Goal: Information Seeking & Learning: Learn about a topic

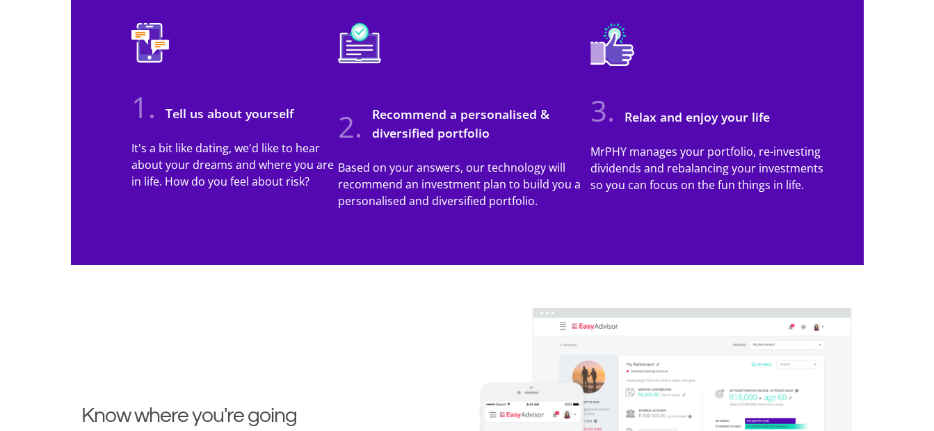
scroll to position [1344, 0]
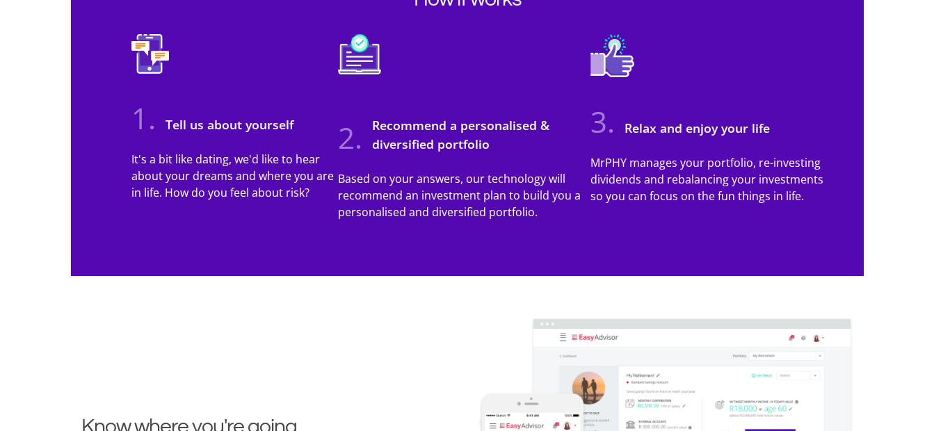
click at [367, 58] on img at bounding box center [359, 64] width 43 height 61
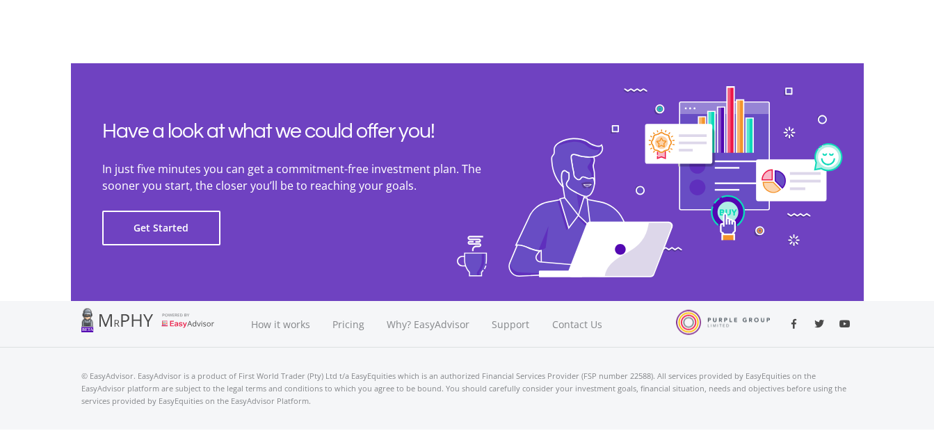
scroll to position [3227, 0]
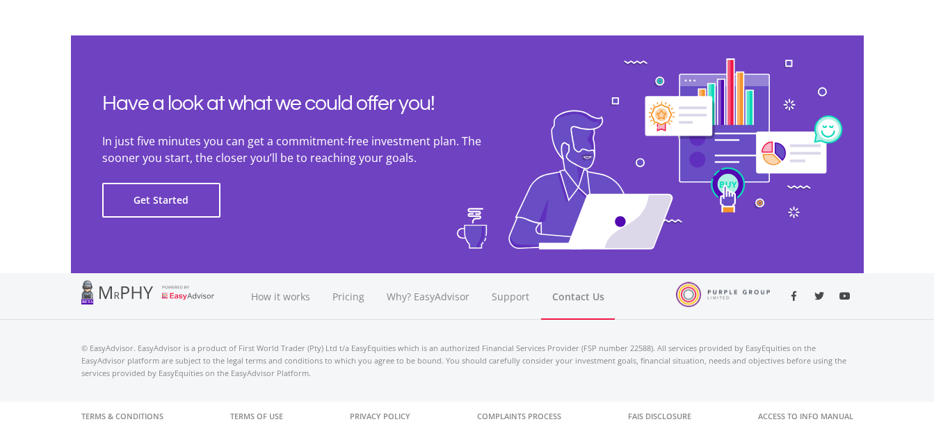
click at [564, 294] on link "Contact Us" at bounding box center [578, 296] width 74 height 47
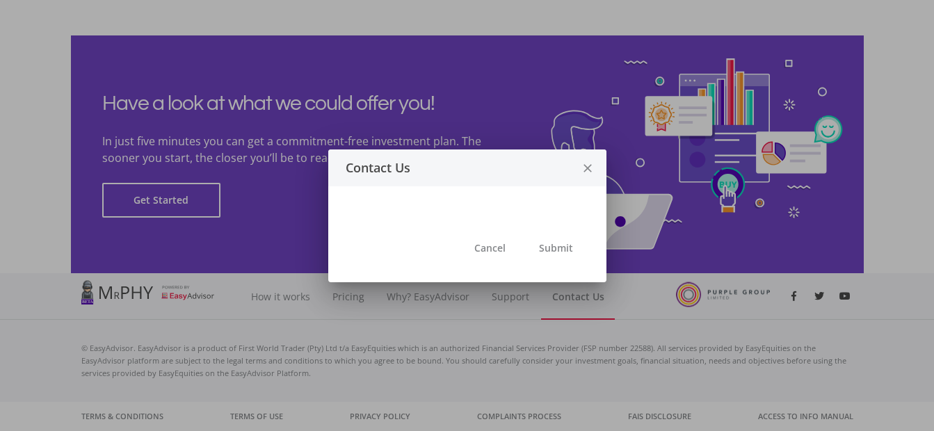
scroll to position [0, 0]
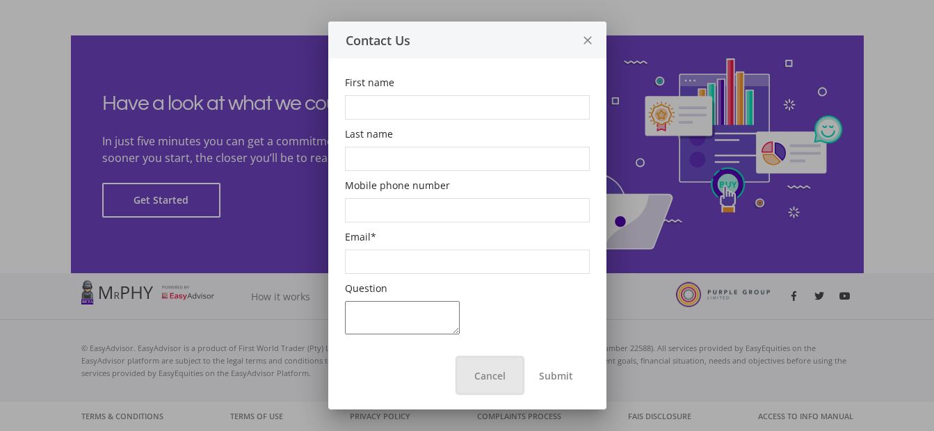
click at [506, 373] on button "Cancel" at bounding box center [490, 375] width 65 height 35
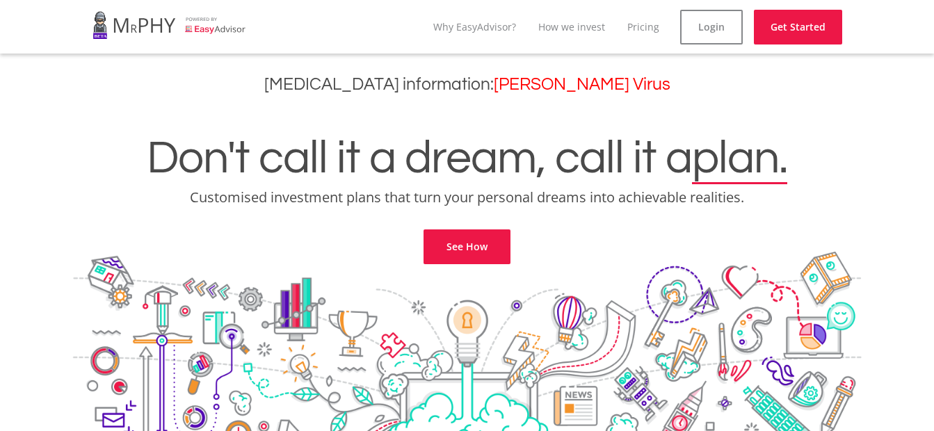
scroll to position [3227, 0]
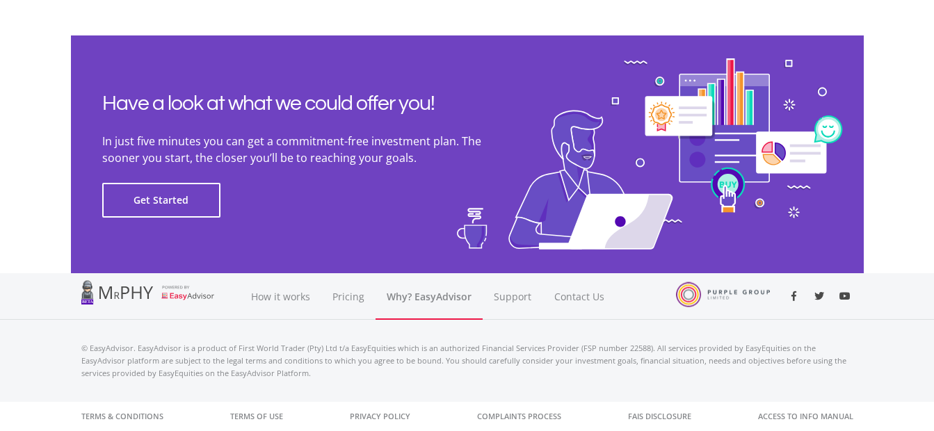
click at [416, 298] on link "Why? EasyAdvisor" at bounding box center [429, 296] width 107 height 47
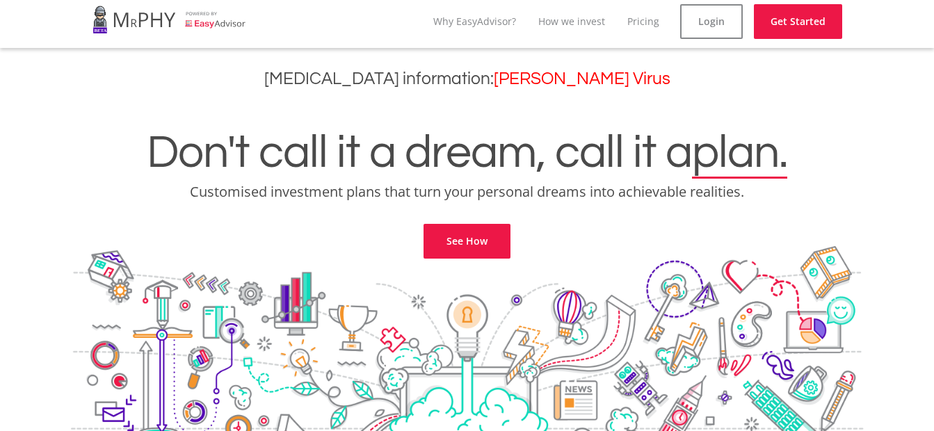
scroll to position [0, 0]
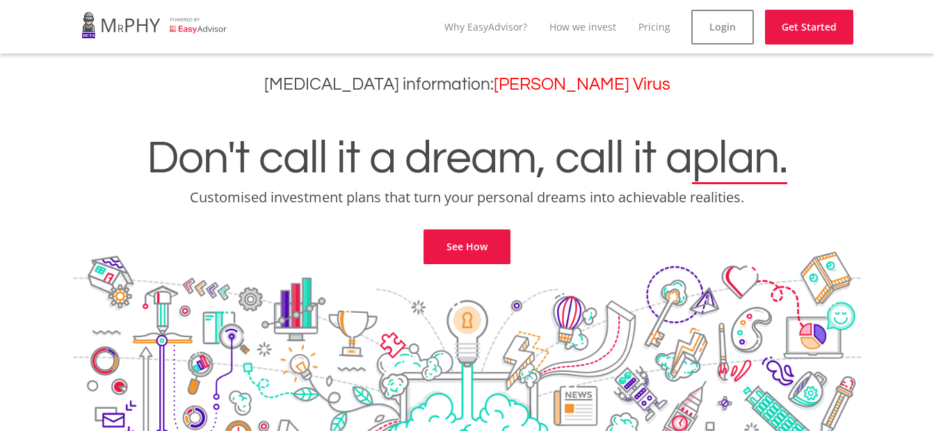
scroll to position [2940, 0]
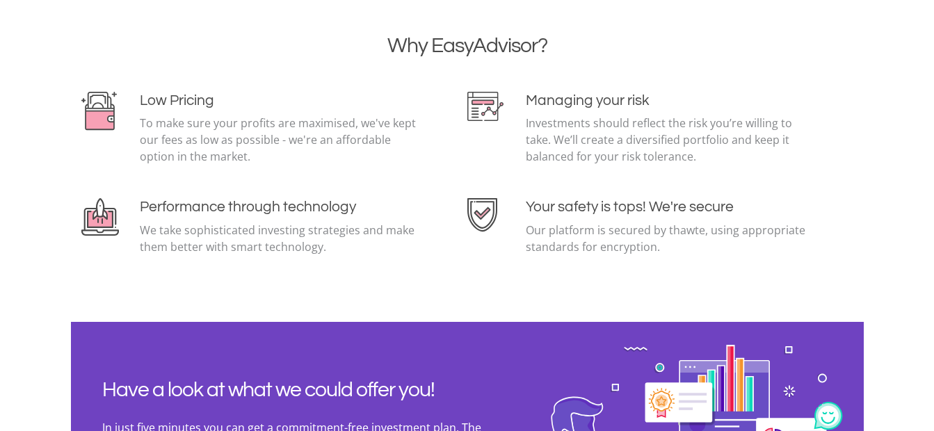
click at [819, 24] on section "Why EasyAdvisor? Low Pricing To make sure your profits are maximised, we've kep…" at bounding box center [467, 160] width 934 height 321
